Goal: Navigation & Orientation: Find specific page/section

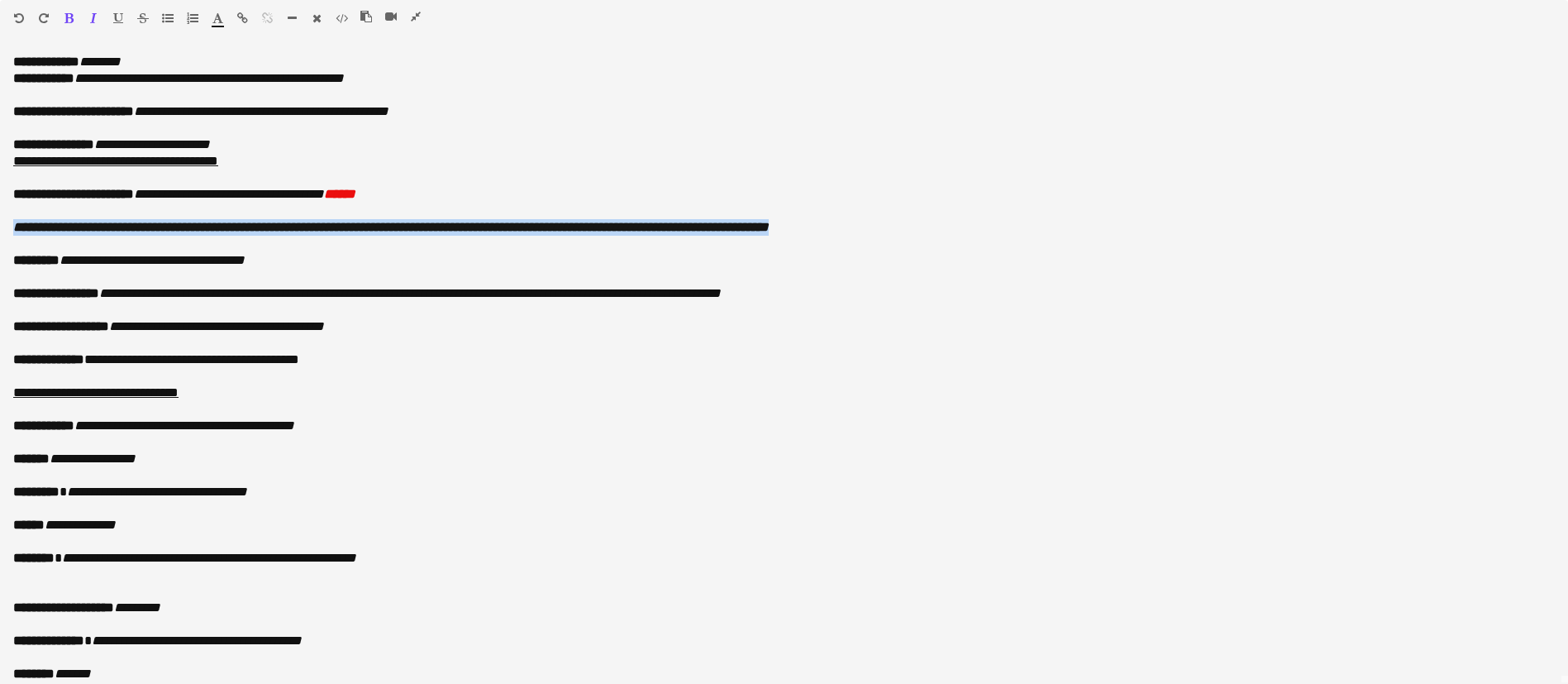
scroll to position [0, 395]
click at [417, 14] on icon "button" at bounding box center [416, 16] width 10 height 12
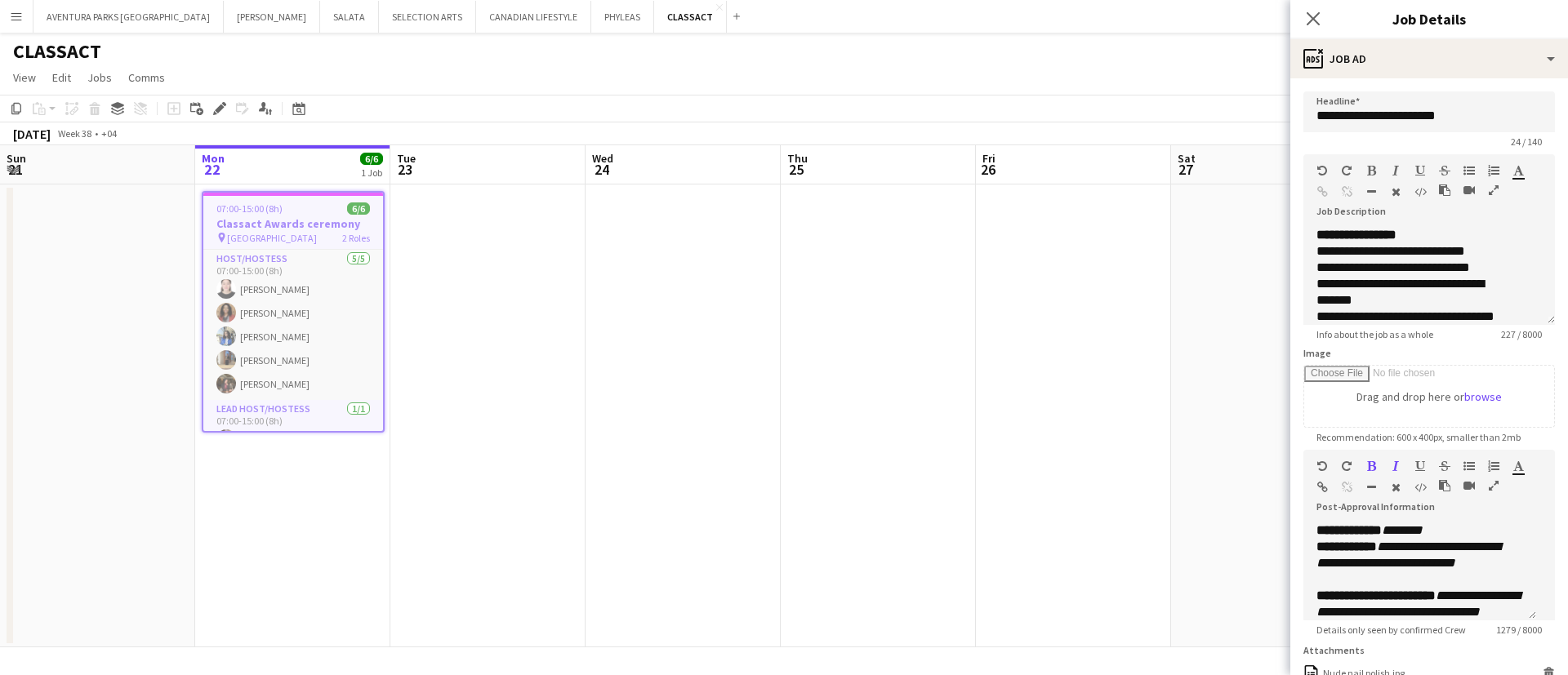
click at [606, 276] on app-date-cell at bounding box center [683, 416] width 195 height 463
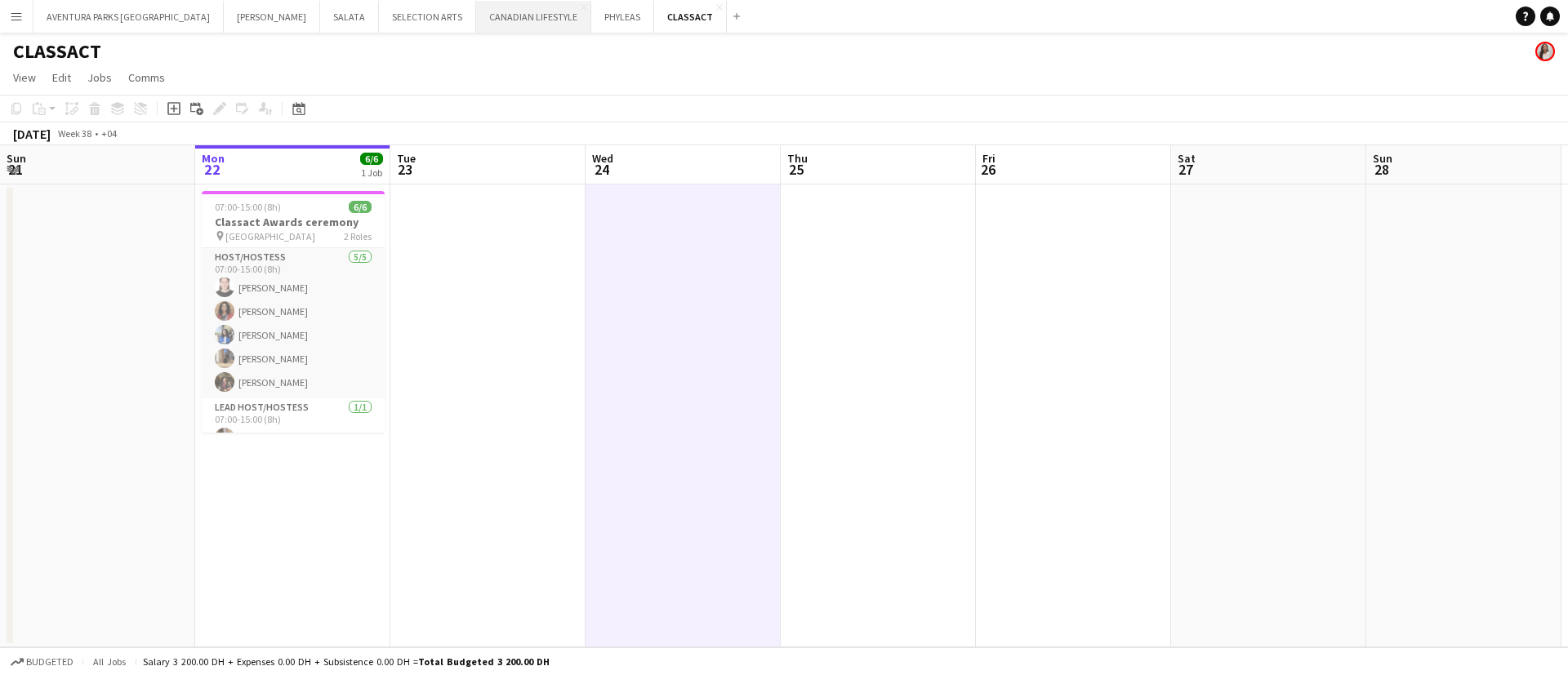
click at [476, 23] on button "CANADIAN LIFESTYLE Close" at bounding box center [533, 17] width 115 height 32
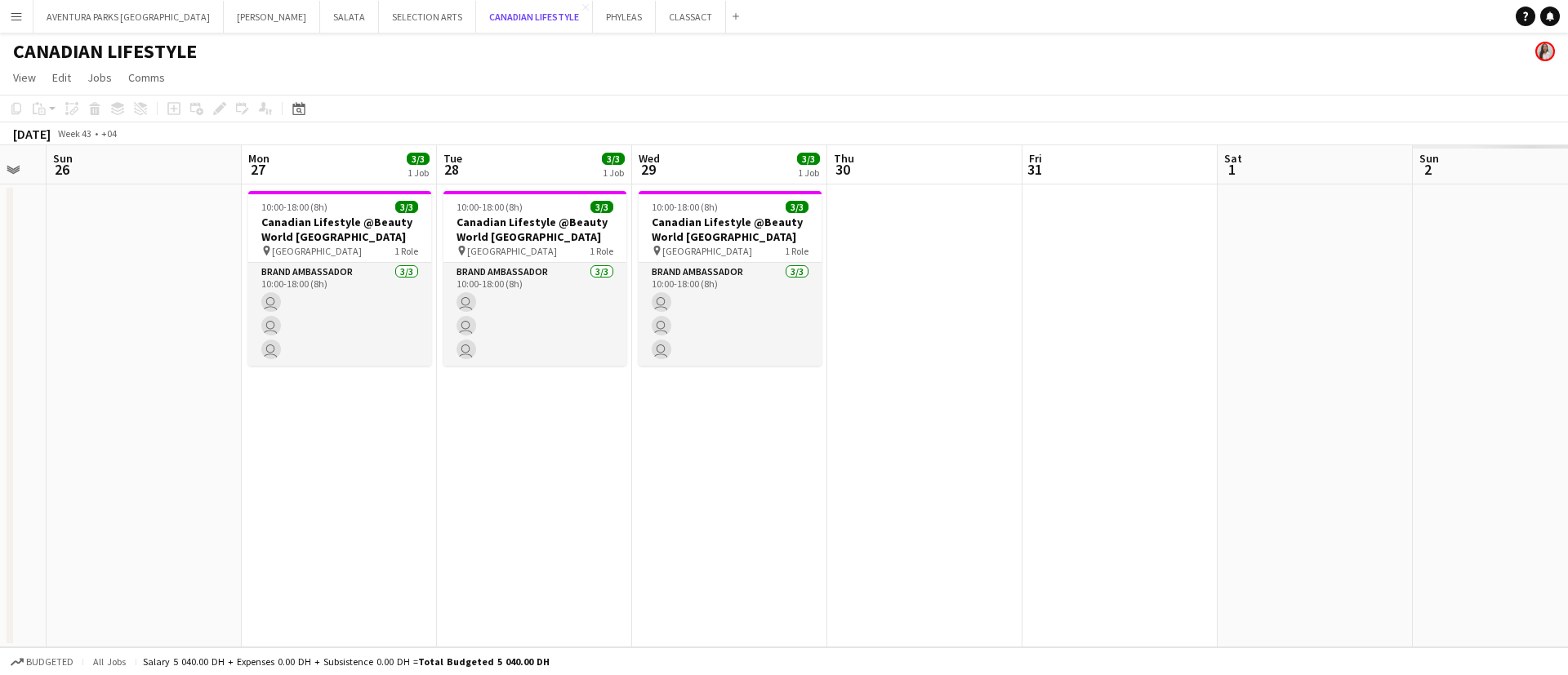
scroll to position [0, 537]
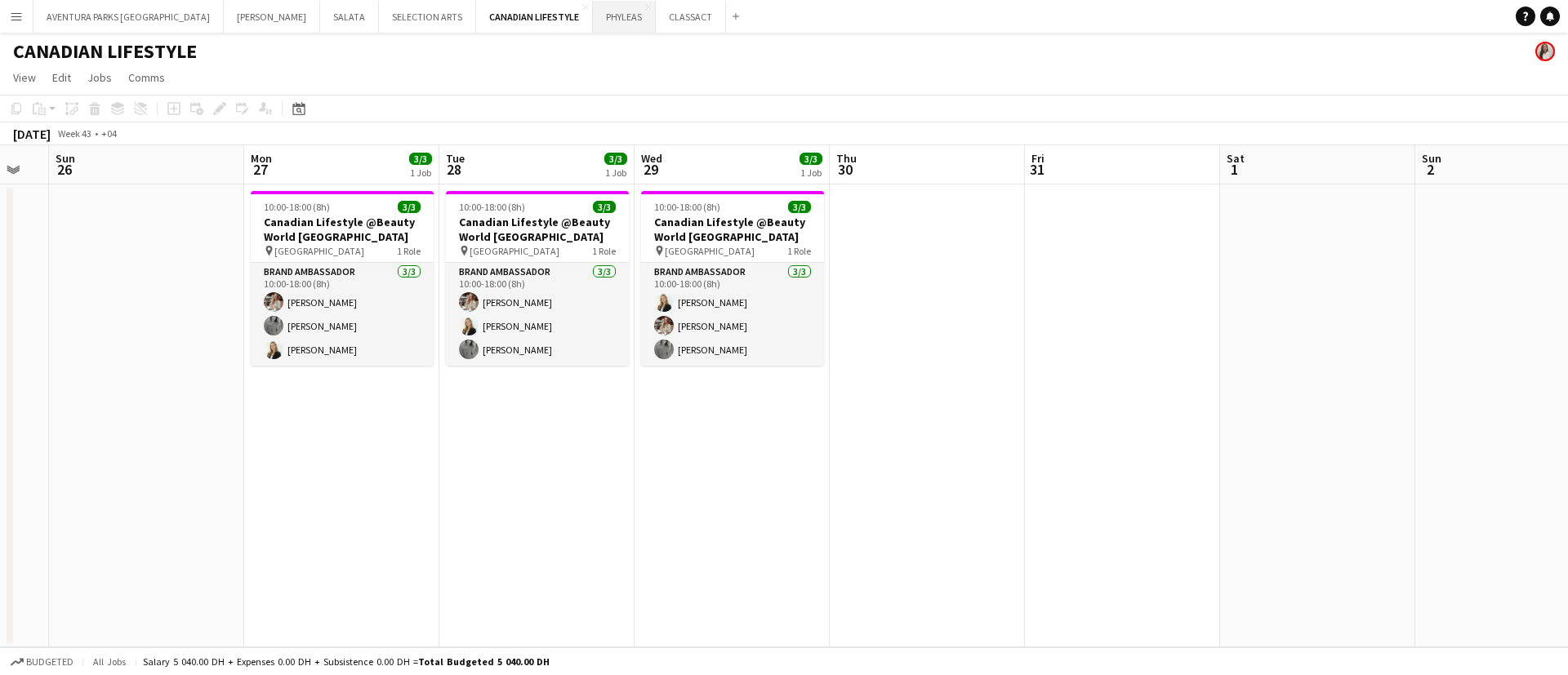
click at [593, 13] on button "PHYLEAS Close" at bounding box center [624, 17] width 63 height 32
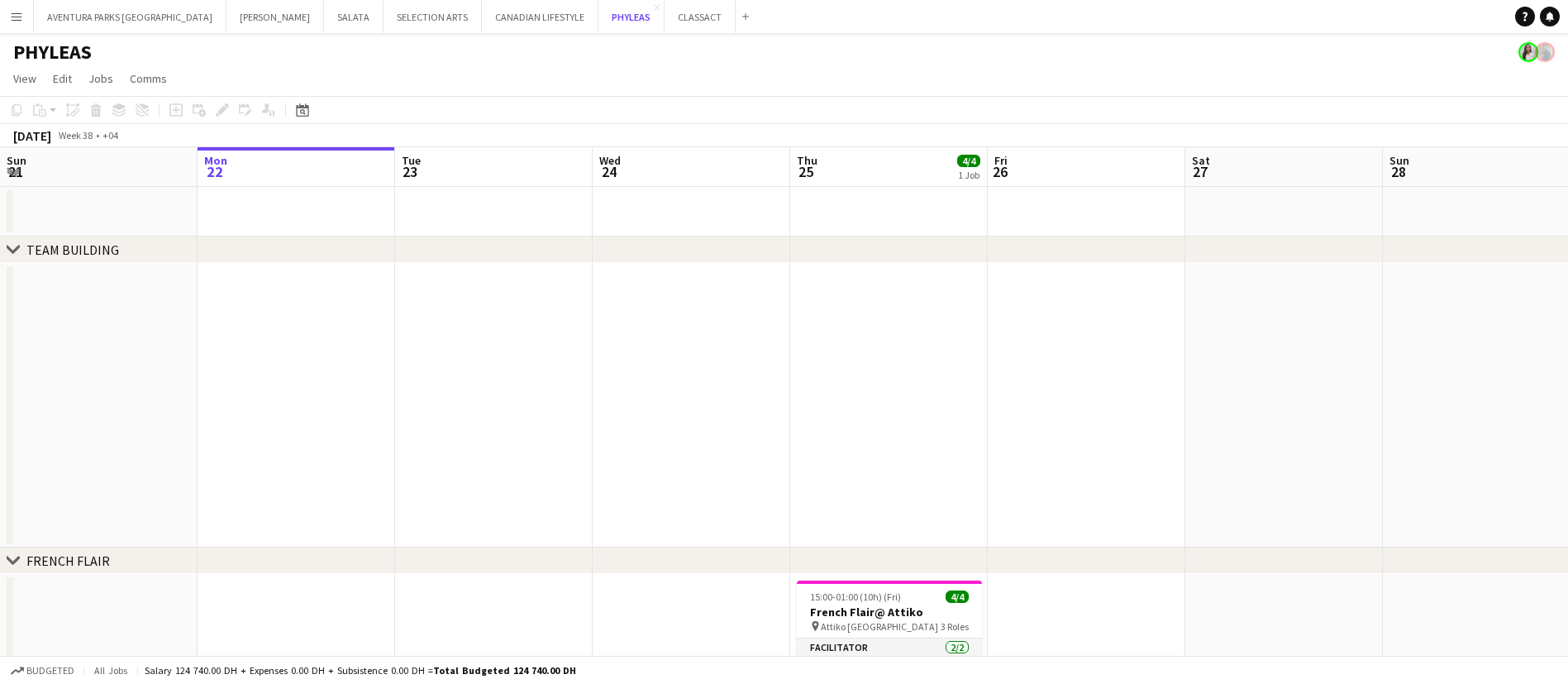
scroll to position [201, 0]
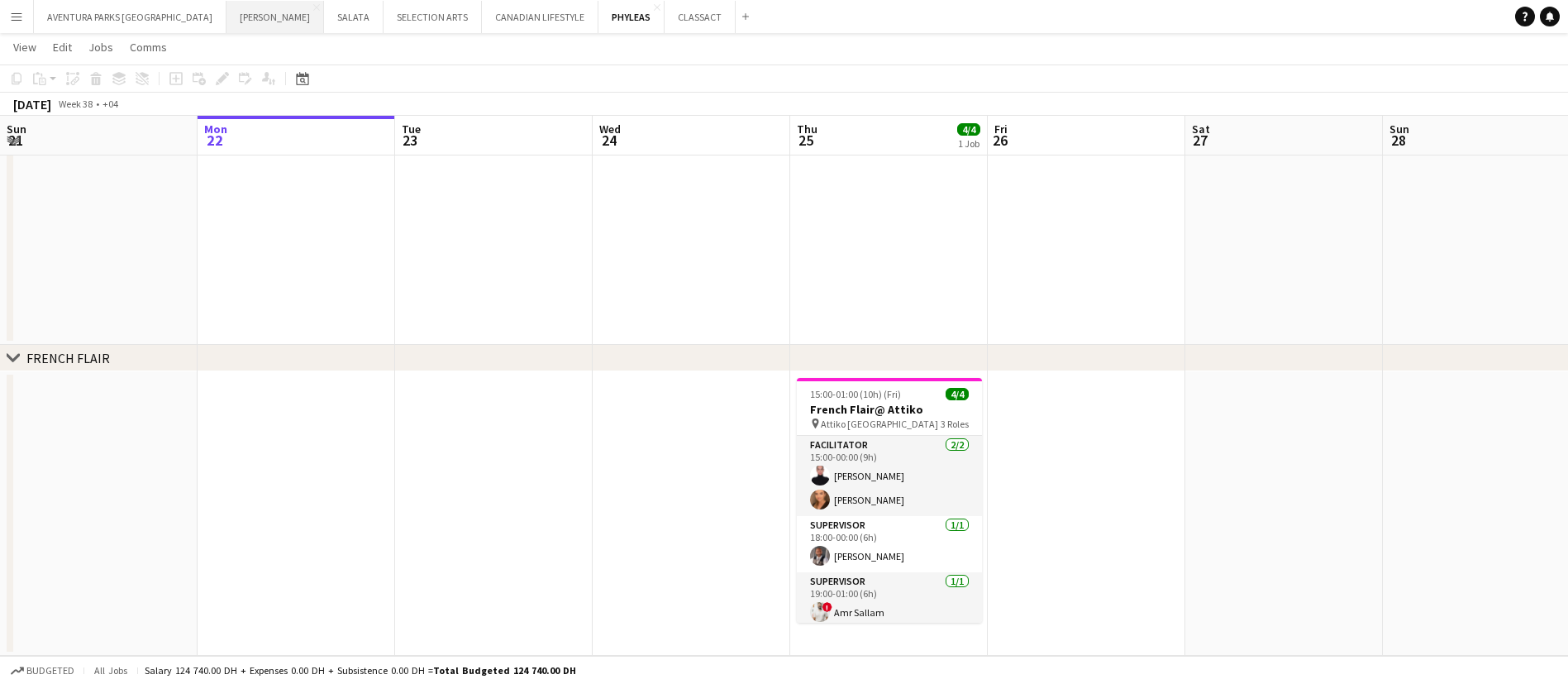
click at [226, 21] on button "[PERSON_NAME] Close" at bounding box center [275, 17] width 98 height 33
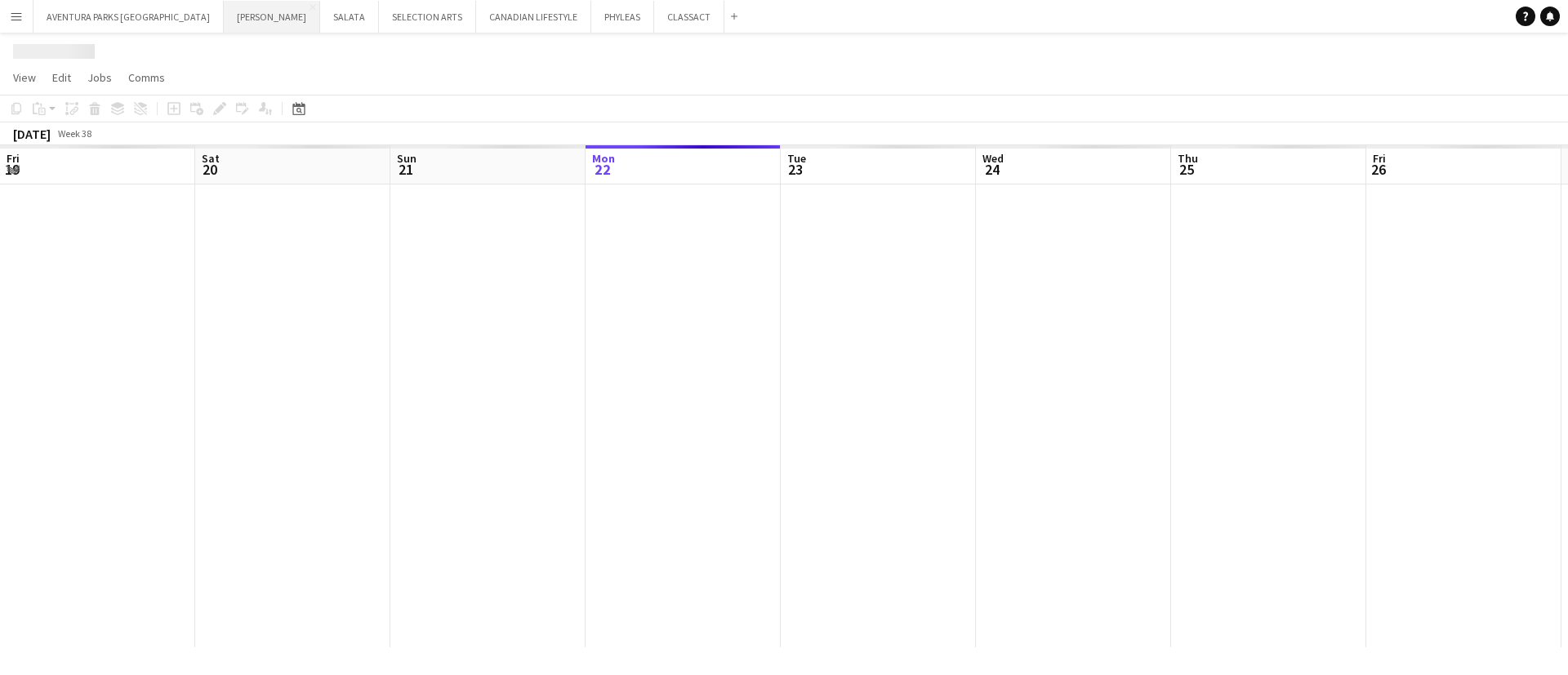
scroll to position [0, 390]
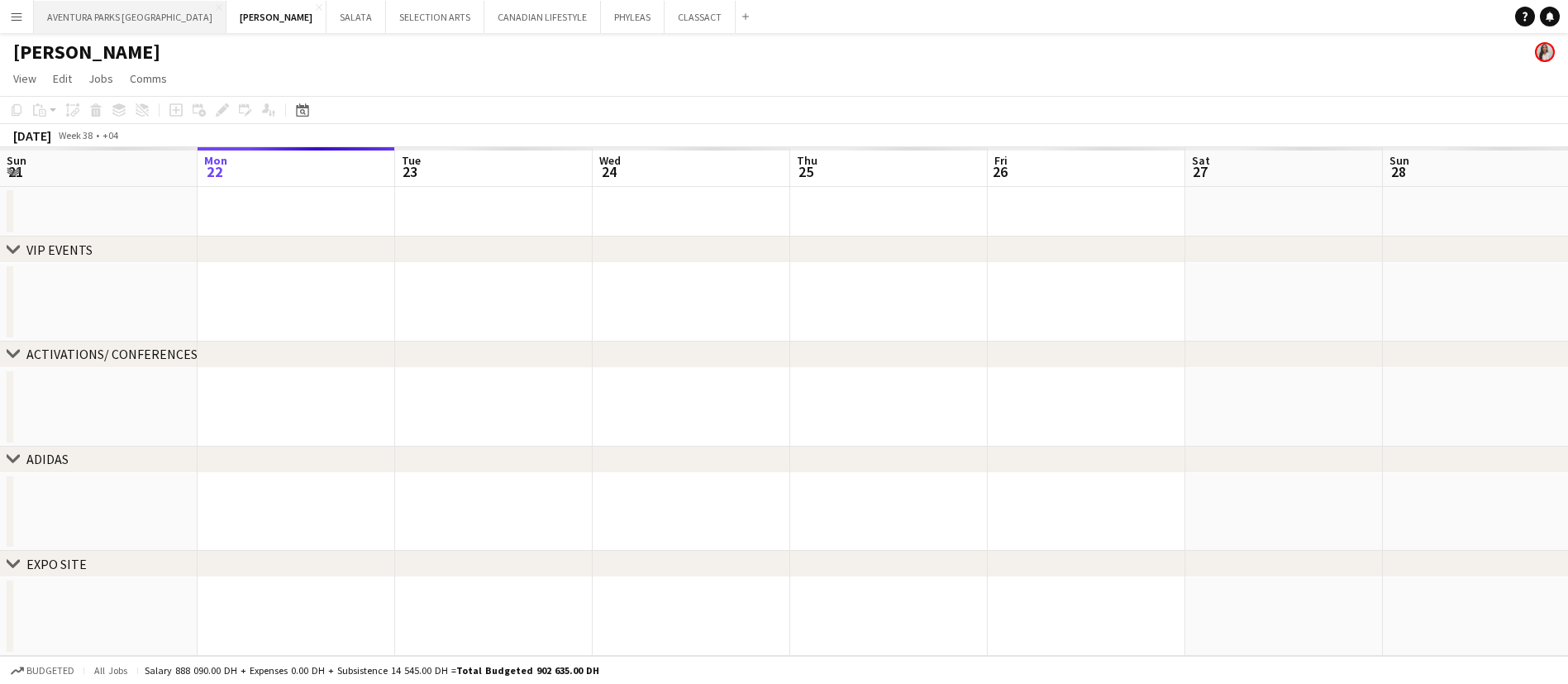
click at [117, 16] on button "AVENTURA PARKS DUBAI Close" at bounding box center [129, 17] width 193 height 33
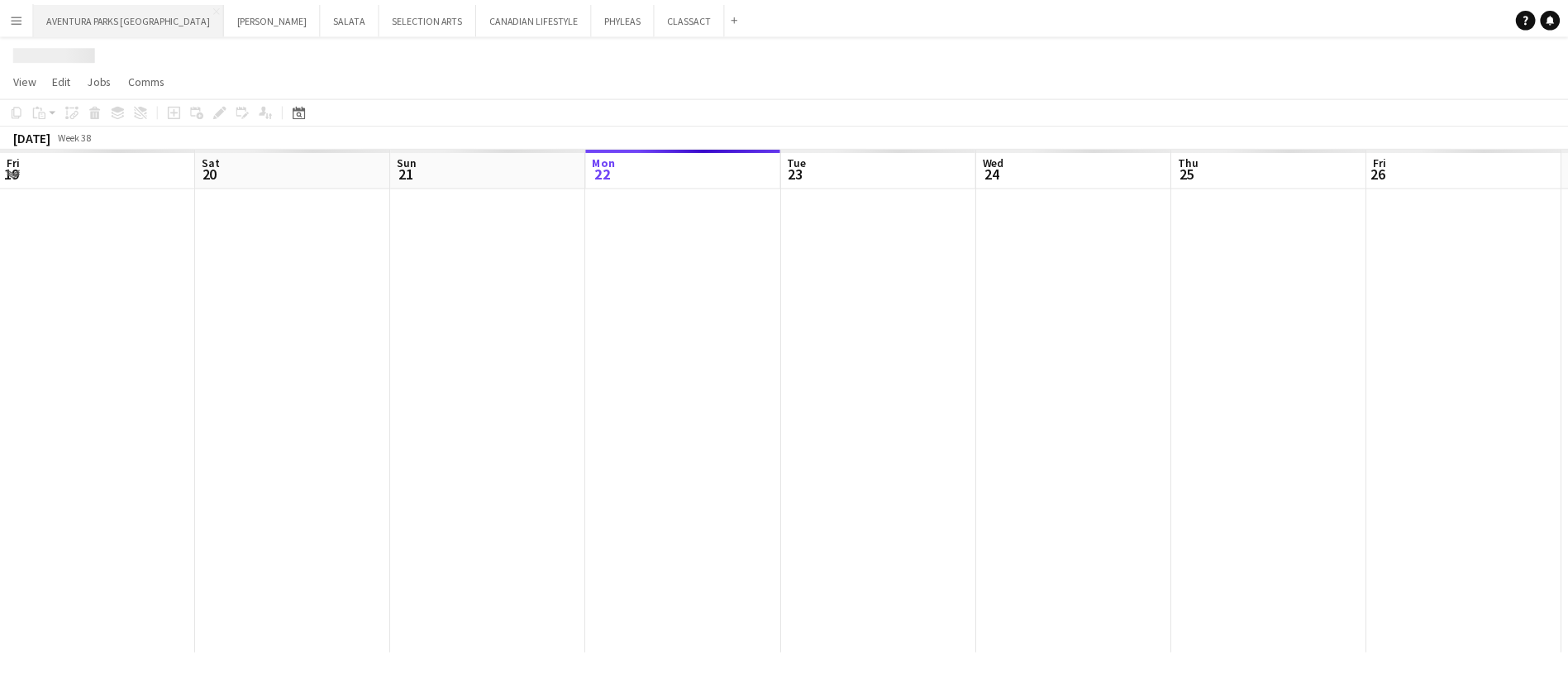
scroll to position [0, 395]
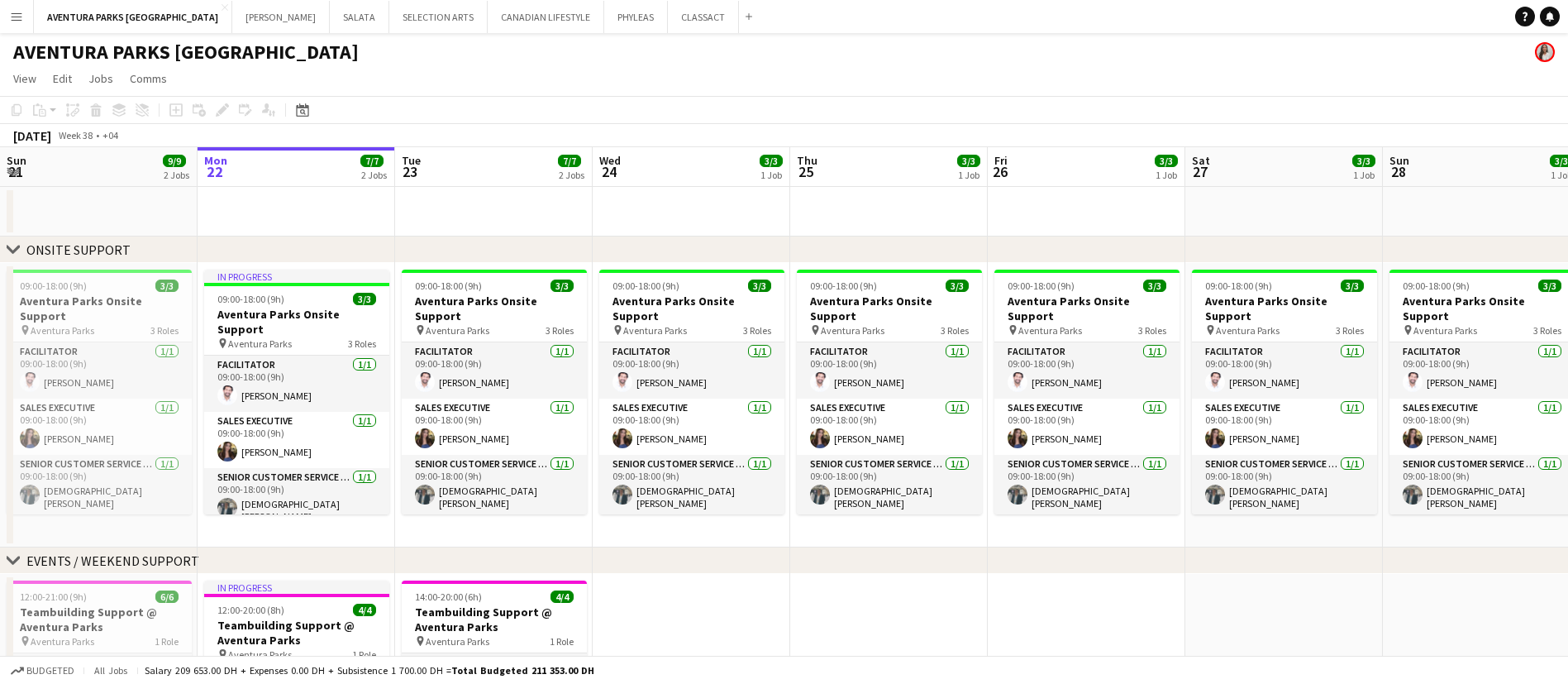
drag, startPoint x: 118, startPoint y: 16, endPoint x: 923, endPoint y: 109, distance: 810.4
click at [923, 109] on app-toolbar "Copy Paste Paste Ctrl+V Paste with crew Ctrl+Shift+V Paste linked Job [GEOGRAPH…" at bounding box center [784, 110] width 1568 height 28
